Goal: Task Accomplishment & Management: Use online tool/utility

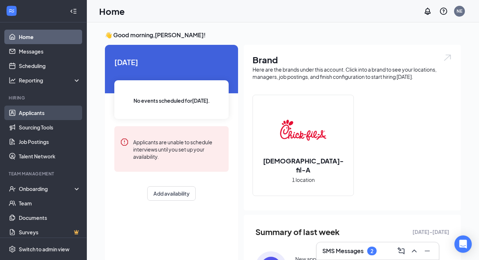
click at [52, 116] on link "Applicants" at bounding box center [50, 113] width 62 height 14
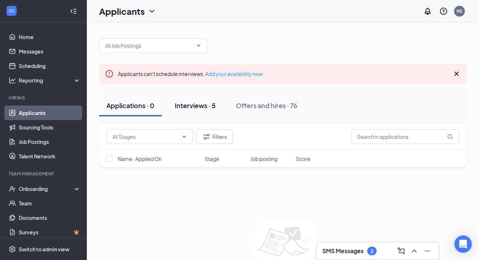
click at [191, 106] on div "Interviews · 5" at bounding box center [195, 105] width 41 height 9
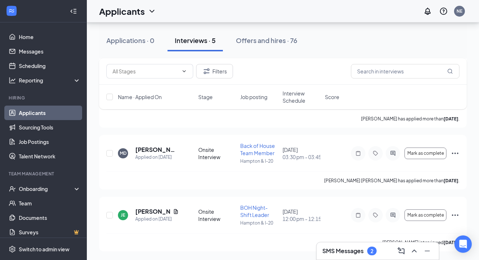
scroll to position [247, 0]
click at [150, 209] on h5 "[PERSON_NAME]" at bounding box center [152, 212] width 35 height 8
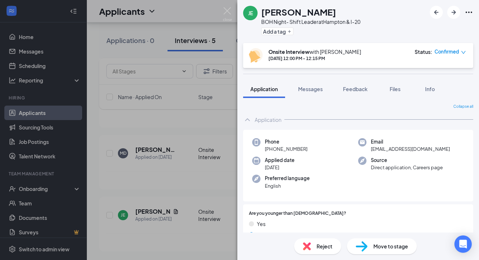
click at [218, 177] on div "[PERSON_NAME] [PERSON_NAME] Night- Shift Leader at Hampton & I-20 Add a tag Ons…" at bounding box center [239, 130] width 479 height 260
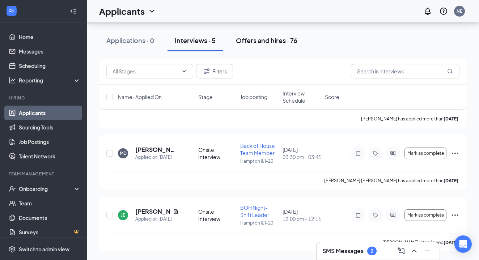
click at [243, 41] on div "Offers and hires · 76" at bounding box center [267, 40] width 62 height 9
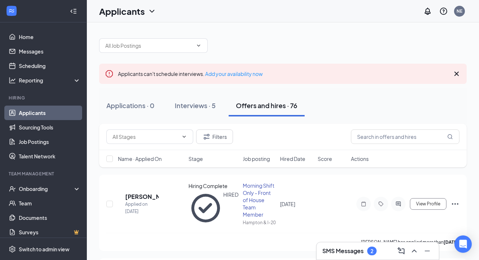
click at [46, 113] on link "Applicants" at bounding box center [50, 113] width 62 height 14
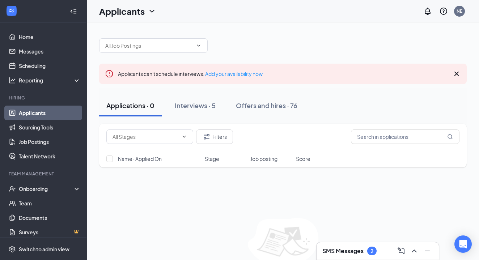
click at [460, 70] on icon "Cross" at bounding box center [457, 74] width 9 height 9
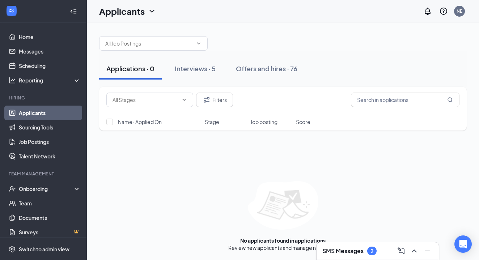
click at [42, 106] on ul "Applicants Sourcing Tools Job Postings Talent Network" at bounding box center [43, 135] width 87 height 58
click at [143, 43] on input "text" at bounding box center [149, 43] width 88 height 8
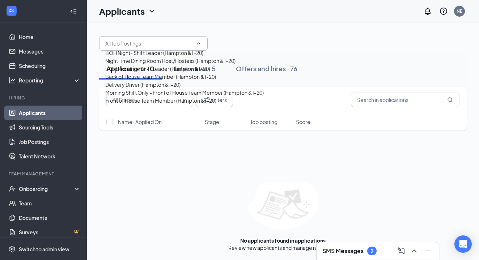
click at [339, 50] on div "BOH Night- Shift Leader (Hampton & I-20) Night Time Dining Room Host/Hostess (H…" at bounding box center [283, 40] width 368 height 22
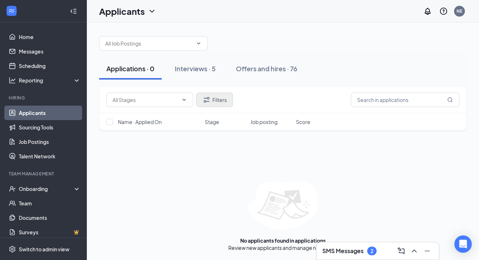
click at [222, 103] on button "Filters" at bounding box center [214, 100] width 37 height 14
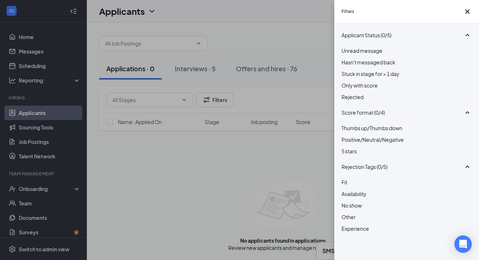
click at [371, 108] on div "Unread message Hasn't messaged back Stuck in stage for > 1 day Only with score …" at bounding box center [407, 78] width 130 height 62
click at [364, 100] on span "Rejected" at bounding box center [353, 97] width 22 height 7
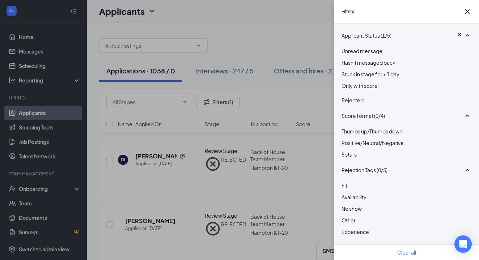
click at [153, 95] on div "Filters Applicant Status (1/5) Unread message Hasn't messaged back Stuck in sta…" at bounding box center [239, 130] width 479 height 260
click at [466, 14] on icon "Cross" at bounding box center [468, 11] width 9 height 9
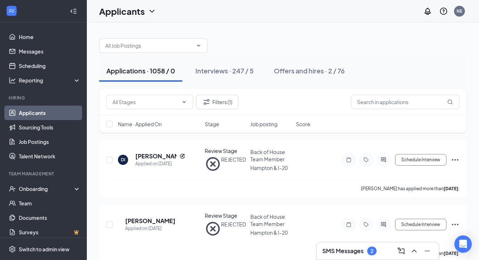
click at [133, 110] on div "Filters (1)" at bounding box center [283, 102] width 368 height 26
click at [133, 104] on input "text" at bounding box center [146, 102] width 66 height 8
click at [163, 44] on input "text" at bounding box center [149, 46] width 88 height 8
click at [332, 47] on div "BOH Night- Shift Leader (Hampton & I-20) Night Time Dining Room Host/Hostess (H…" at bounding box center [283, 42] width 368 height 22
click at [398, 115] on div "No options Filters (1)" at bounding box center [283, 102] width 368 height 26
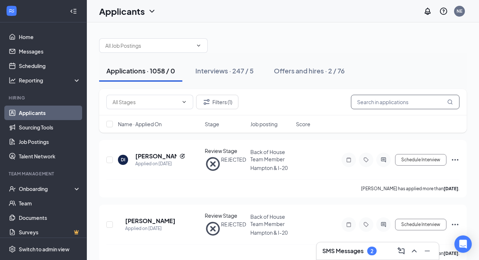
click at [393, 104] on input "text" at bounding box center [405, 102] width 109 height 14
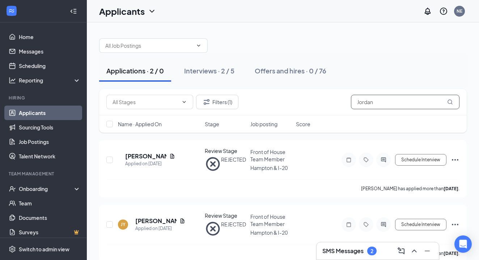
click at [380, 102] on input "Jordan" at bounding box center [405, 102] width 109 height 14
type input "[PERSON_NAME]"
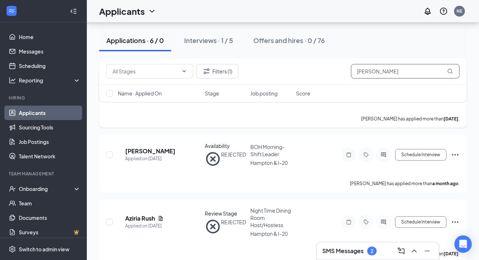
scroll to position [80, 0]
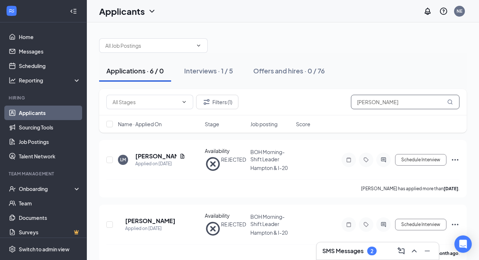
click at [394, 102] on input "[PERSON_NAME]" at bounding box center [405, 102] width 109 height 14
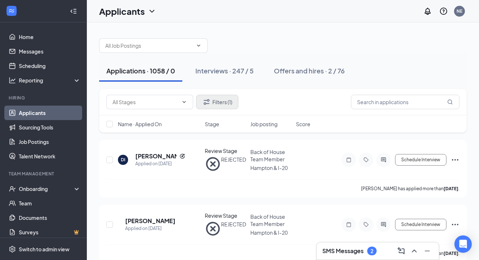
click at [219, 107] on button "Filters (1)" at bounding box center [217, 102] width 42 height 14
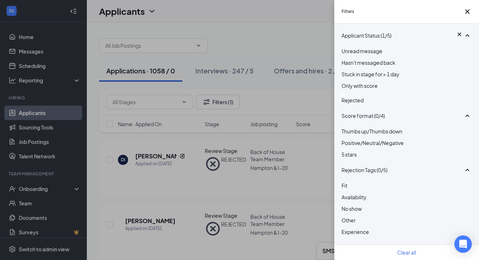
click at [343, 96] on div at bounding box center [407, 94] width 130 height 3
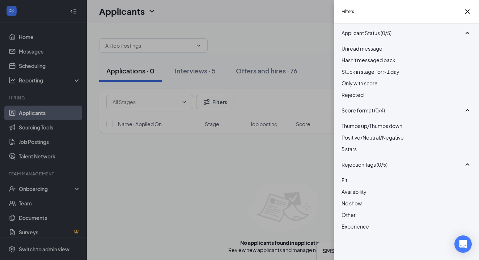
scroll to position [45, 0]
click at [298, 156] on div "Filters Applicant Status (0/5) Unread message Hasn't messaged back Stuck in sta…" at bounding box center [239, 130] width 479 height 260
click at [464, 14] on icon "Cross" at bounding box center [468, 11] width 9 height 9
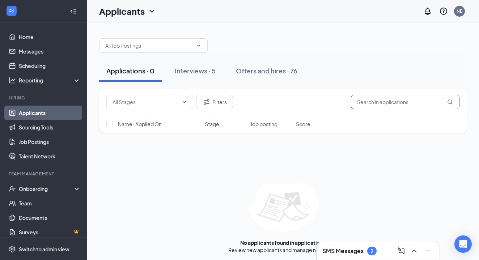
click at [397, 98] on input "text" at bounding box center [405, 102] width 109 height 14
type input "Jordan"
